Goal: Find specific page/section: Find specific page/section

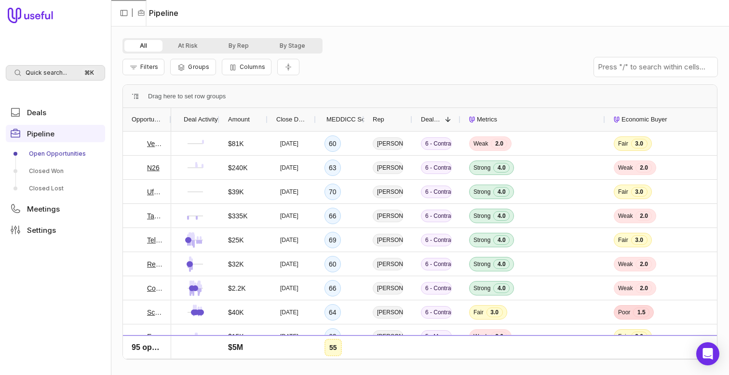
click at [57, 67] on div "Quick search... ⌘ K" at bounding box center [55, 72] width 99 height 15
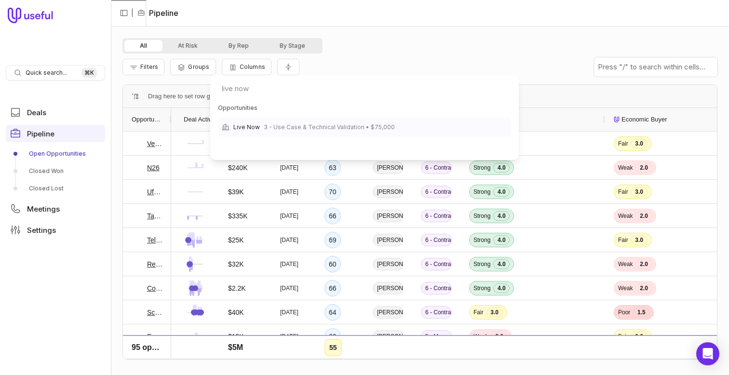
type input "live now"
click at [265, 123] on span "3 - Use Case & Technical Validation • $75,000" at bounding box center [329, 127] width 131 height 12
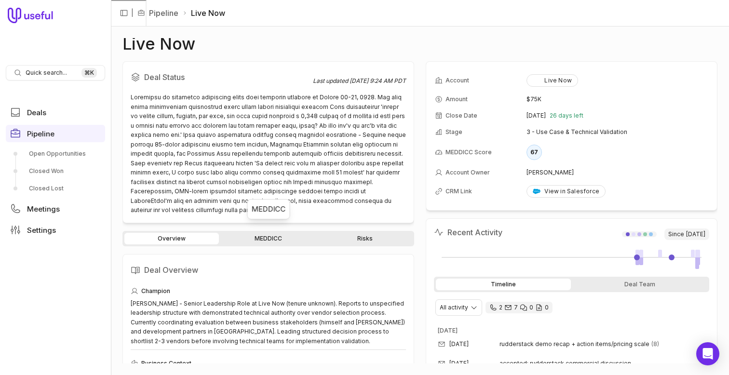
click at [277, 233] on link "MEDDICC" at bounding box center [268, 239] width 94 height 12
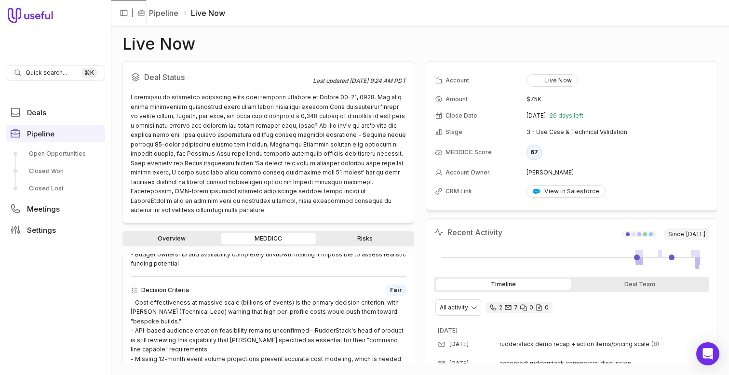
scroll to position [281, 0]
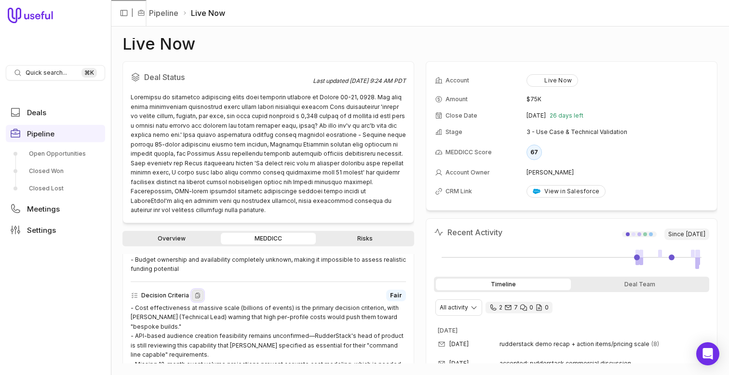
click at [195, 292] on icon at bounding box center [197, 296] width 7 height 8
